Goal: Task Accomplishment & Management: Use online tool/utility

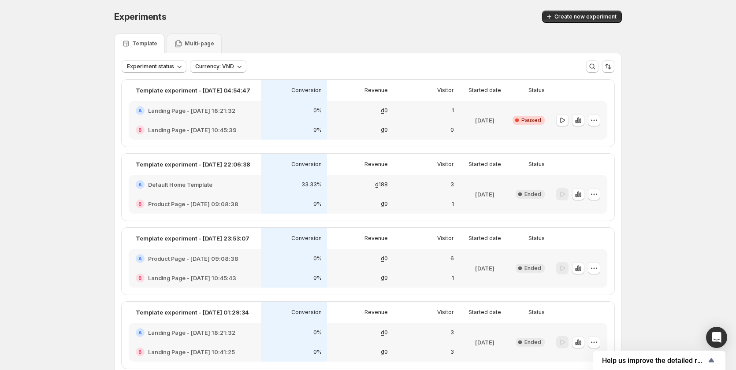
click at [252, 200] on div "B Product Page - [DATE] 09:08:38" at bounding box center [195, 204] width 118 height 9
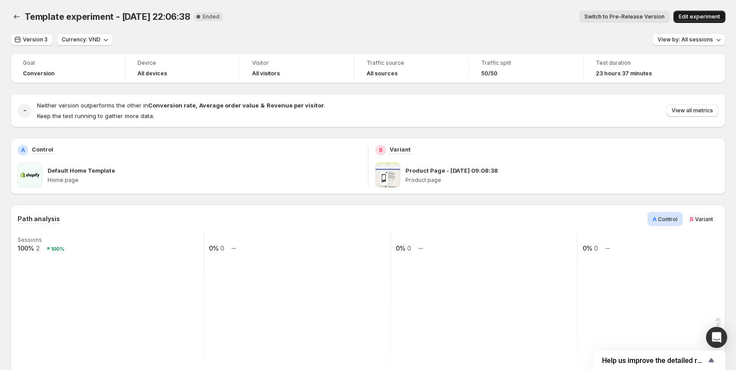
click at [695, 16] on span "Edit experiment" at bounding box center [698, 16] width 41 height 7
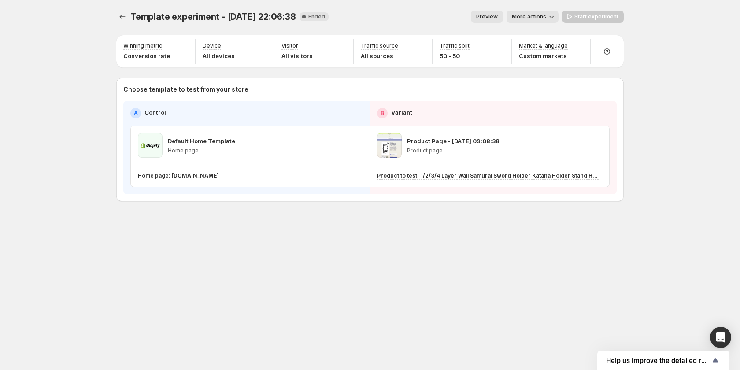
click at [549, 17] on icon "button" at bounding box center [551, 16] width 9 height 9
click at [546, 37] on span "View analytic" at bounding box center [544, 35] width 37 height 7
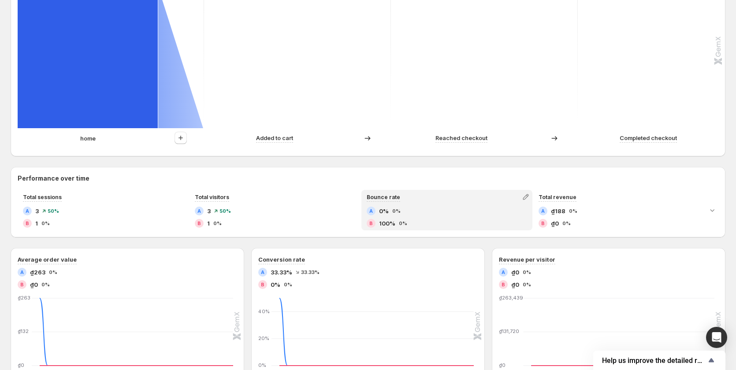
scroll to position [397, 0]
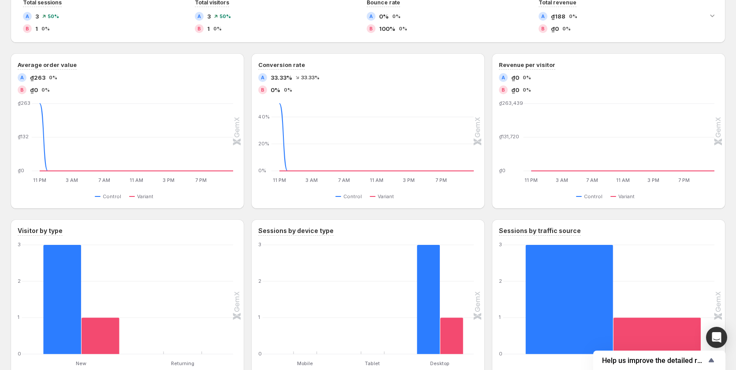
scroll to position [325, 0]
